Goal: Task Accomplishment & Management: Manage account settings

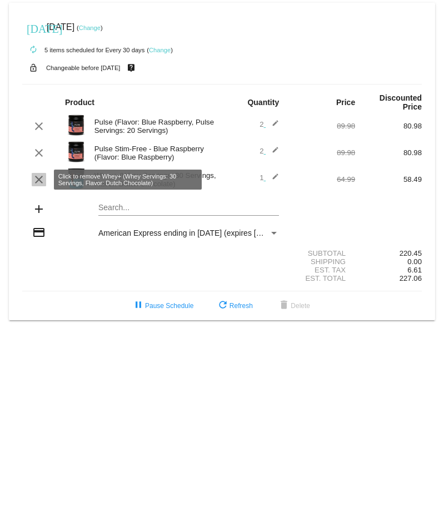
click at [39, 178] on mat-icon "clear" at bounding box center [38, 179] width 13 height 13
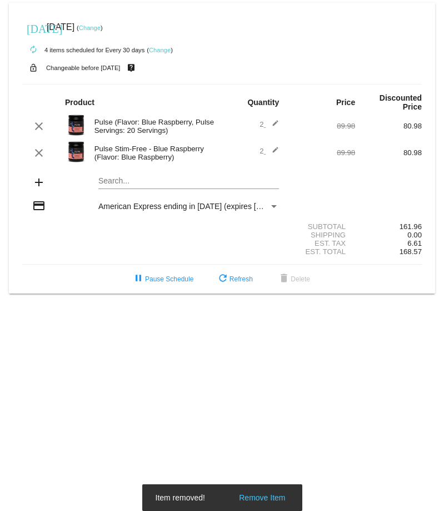
click at [275, 151] on mat-icon "edit" at bounding box center [272, 152] width 13 height 13
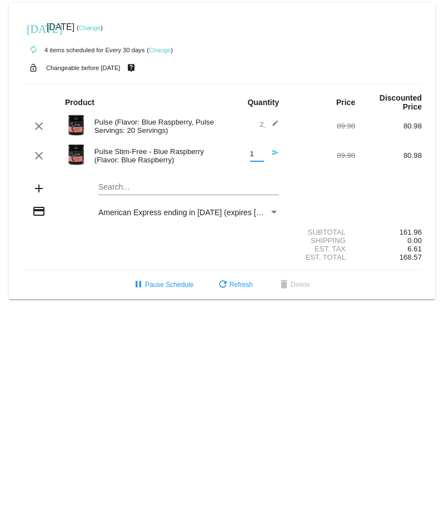
type input "1"
click at [261, 156] on input "1" at bounding box center [257, 154] width 14 height 8
click at [275, 124] on mat-icon "edit" at bounding box center [272, 126] width 13 height 13
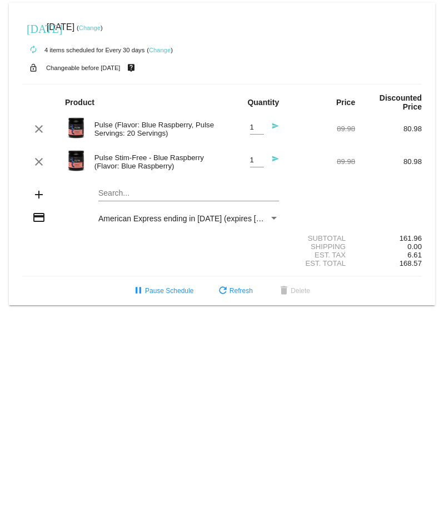
type input "1"
click at [260, 131] on input "1" at bounding box center [257, 127] width 14 height 8
click at [306, 52] on div "autorenew 4 items scheduled for Every 30 days ( Change )" at bounding box center [222, 49] width 400 height 22
click at [102, 192] on mat-card "[DATE] [DATE] ( Change ) autorenew 4 items scheduled for Every 30 days ( Change…" at bounding box center [222, 154] width 427 height 303
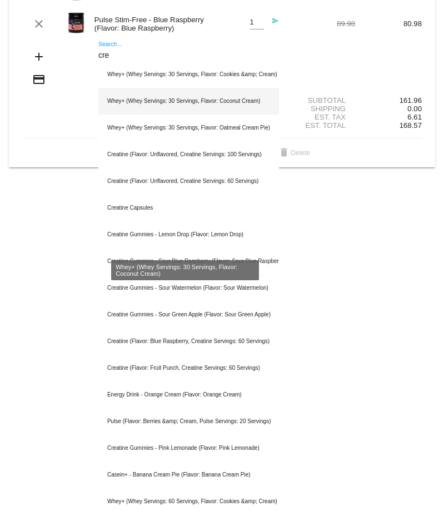
scroll to position [142, 0]
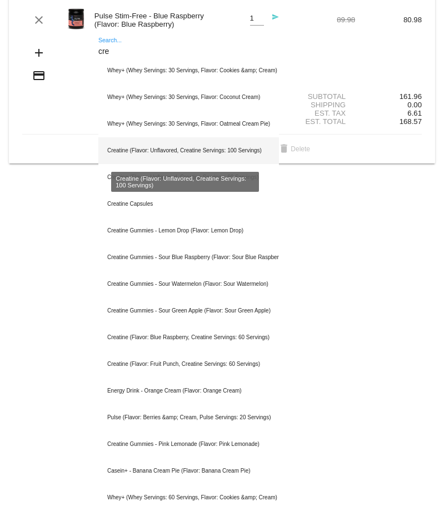
type input "cre"
click at [189, 154] on div "Creatine (Flavor: Unflavored, Creatine Servings: 100 Servings)" at bounding box center [188, 150] width 181 height 27
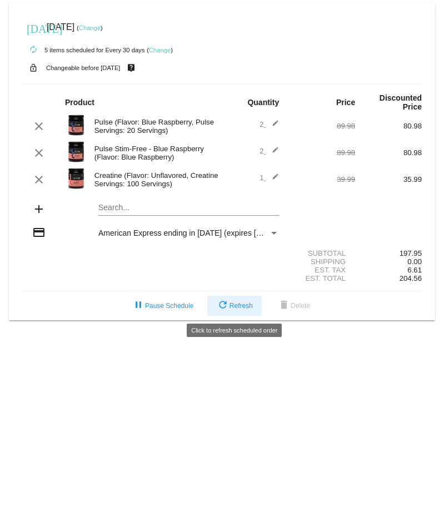
click at [239, 303] on span "refresh Refresh" at bounding box center [234, 306] width 37 height 8
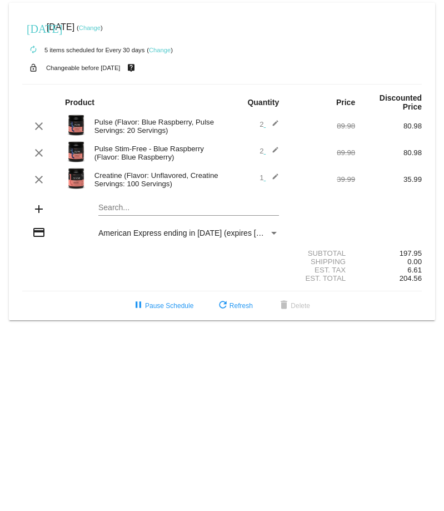
click at [273, 124] on mat-icon "edit" at bounding box center [272, 126] width 13 height 13
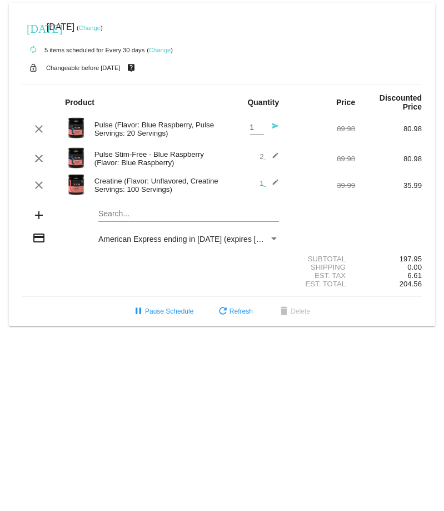
type input "1"
click at [260, 130] on input "1" at bounding box center [257, 127] width 14 height 8
click at [274, 157] on mat-icon "edit" at bounding box center [272, 158] width 13 height 13
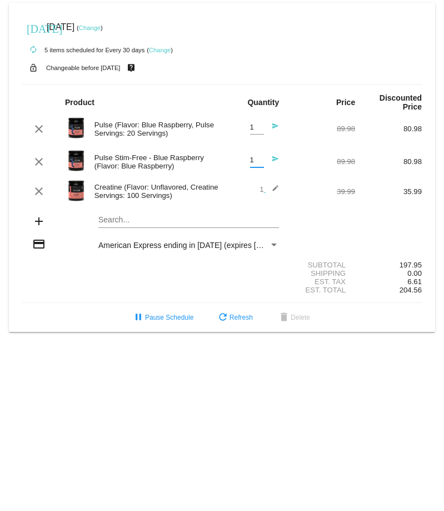
type input "1"
click at [260, 163] on input "1" at bounding box center [257, 160] width 14 height 8
click at [234, 317] on span "refresh Refresh" at bounding box center [234, 318] width 37 height 8
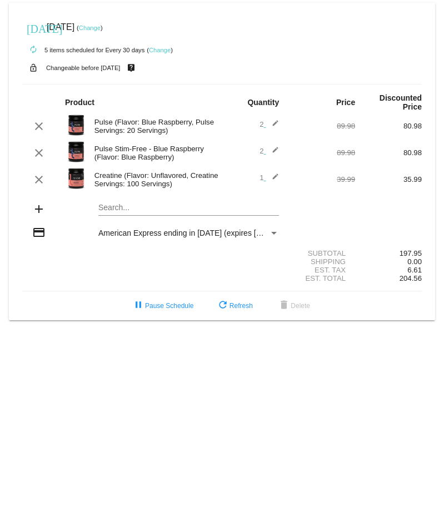
click at [274, 124] on mat-icon "edit" at bounding box center [272, 126] width 13 height 13
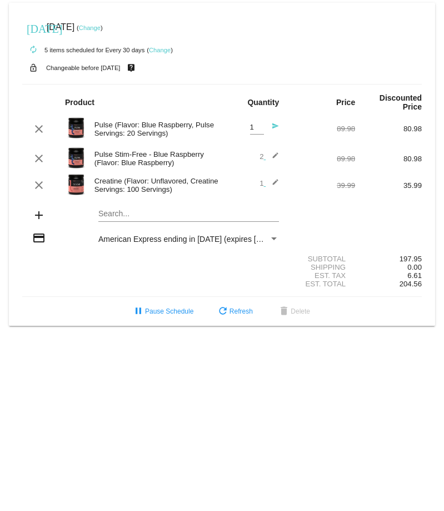
type input "1"
click at [258, 129] on input "1" at bounding box center [257, 127] width 14 height 8
click at [212, 102] on div "Product" at bounding box center [139, 102] width 167 height 9
click at [275, 127] on mat-icon "send" at bounding box center [272, 128] width 13 height 13
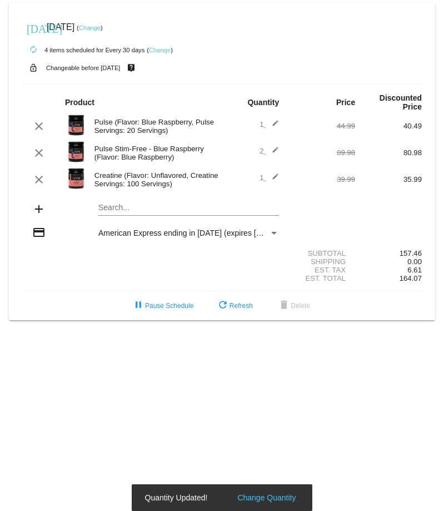
click at [276, 148] on mat-icon "edit" at bounding box center [272, 152] width 13 height 13
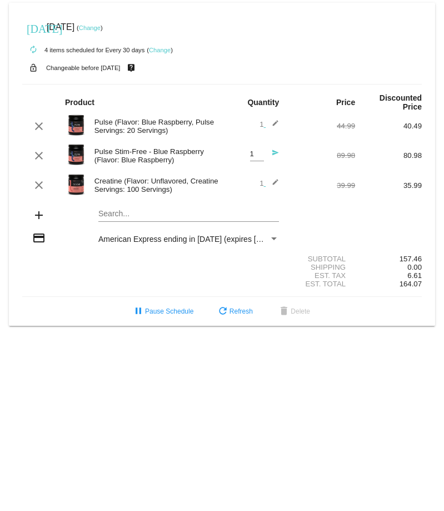
type input "1"
click at [260, 157] on input "1" at bounding box center [257, 154] width 14 height 8
click at [259, 155] on input "1" at bounding box center [257, 154] width 14 height 8
click at [273, 152] on mat-icon "send" at bounding box center [272, 155] width 13 height 13
